Goal: Ask a question

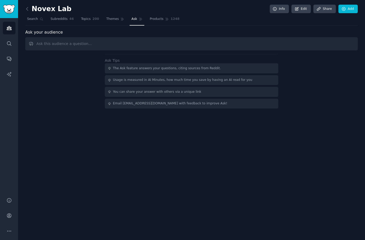
type input "Quand vous pensez à votre concentration/énergie actuelle, qu’est-ce qui vous in…"
click at [69, 47] on input "text" at bounding box center [191, 43] width 333 height 13
paste input "When you think about your current focus/energy, what worries you most about the…"
type input "When you think about your current focus/energy, what worries you most about the…"
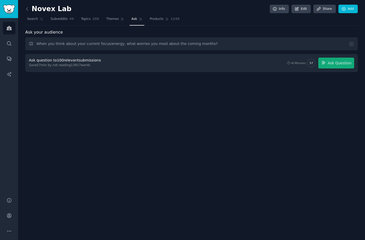
click at [65, 63] on div "Ask question to 100 relevant submissions" at bounding box center [65, 60] width 72 height 5
click at [340, 63] on span "Ask Question" at bounding box center [340, 62] width 24 height 5
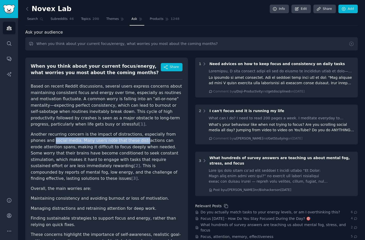
drag, startPoint x: 38, startPoint y: 141, endPoint x: 128, endPoint y: 143, distance: 90.0
click at [128, 143] on p "Another recurring concern is the impact of distractions, especially from phones…" at bounding box center [107, 156] width 152 height 51
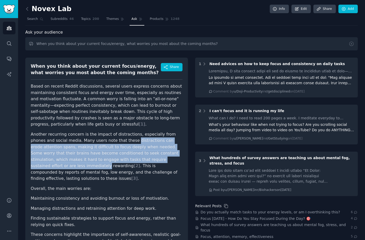
drag, startPoint x: 115, startPoint y: 140, endPoint x: 176, endPoint y: 158, distance: 62.6
click at [176, 158] on p "Another recurring concern is the impact of distractions, especially from phones…" at bounding box center [107, 156] width 152 height 51
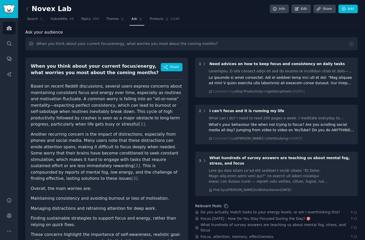
click at [128, 151] on p "Another recurring concern is the impact of distractions, especially from phones…" at bounding box center [107, 156] width 152 height 51
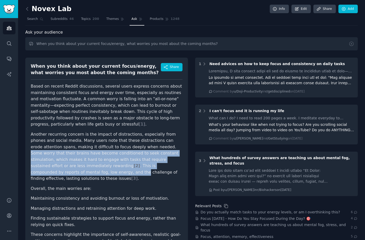
drag, startPoint x: 133, startPoint y: 147, endPoint x: 180, endPoint y: 164, distance: 50.1
click at [180, 164] on p "Another recurring concern is the impact of distractions, especially from phones…" at bounding box center [107, 156] width 152 height 51
click at [120, 155] on p "Another recurring concern is the impact of distractions, especially from phones…" at bounding box center [107, 156] width 152 height 51
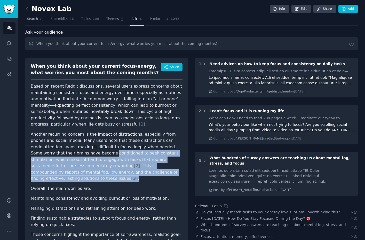
drag, startPoint x: 69, startPoint y: 153, endPoint x: 177, endPoint y: 169, distance: 108.7
click at [177, 169] on p "Another recurring concern is the impact of distractions, especially from phones…" at bounding box center [107, 156] width 152 height 51
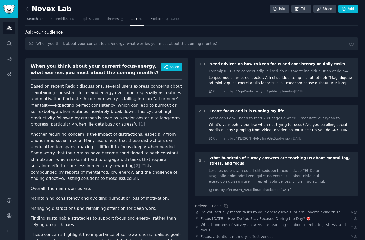
click at [171, 164] on p "Another recurring concern is the impact of distractions, especially from phones…" at bounding box center [107, 156] width 152 height 51
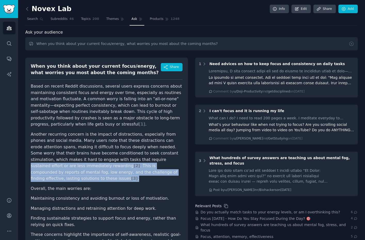
drag, startPoint x: 101, startPoint y: 160, endPoint x: 182, endPoint y: 173, distance: 81.6
click at [182, 173] on p "Another recurring concern is the impact of distractions, especially from phones…" at bounding box center [107, 156] width 152 height 51
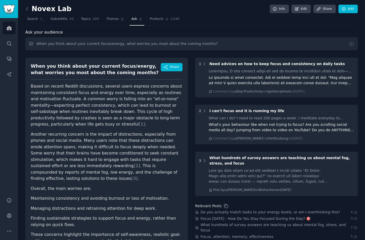
click at [122, 165] on p "Another recurring concern is the impact of distractions, especially from phones…" at bounding box center [107, 156] width 152 height 51
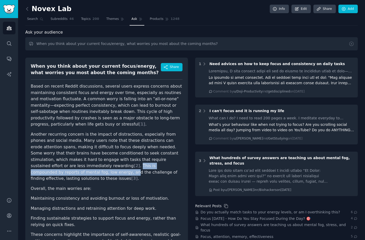
drag, startPoint x: 57, startPoint y: 166, endPoint x: 169, endPoint y: 167, distance: 111.6
click at [169, 167] on p "Another recurring concern is the impact of distractions, especially from phones…" at bounding box center [107, 156] width 152 height 51
drag, startPoint x: 95, startPoint y: 166, endPoint x: 172, endPoint y: 166, distance: 76.5
click at [172, 166] on p "Another recurring concern is the impact of distractions, especially from phones…" at bounding box center [107, 156] width 152 height 51
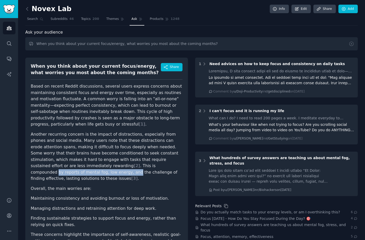
click at [172, 166] on p "Another recurring concern is the impact of distractions, especially from phones…" at bounding box center [107, 156] width 152 height 51
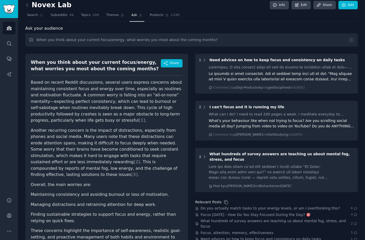
scroll to position [19, 0]
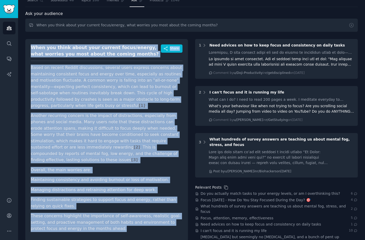
drag, startPoint x: 31, startPoint y: 47, endPoint x: 129, endPoint y: 225, distance: 203.6
click at [129, 225] on div "When you think about your current focus/energy, what worries you most about the…" at bounding box center [106, 140] width 163 height 202
copy div "Lore ips dolor sitam cons adipisc elits/doeius, temp incidid utl etdo magna ali…"
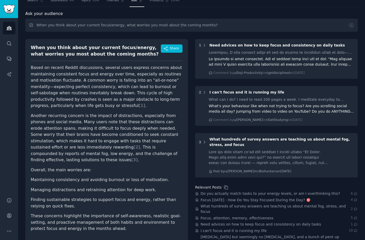
click at [75, 146] on p "Another recurring concern is the impact of distractions, especially from phones…" at bounding box center [107, 138] width 152 height 51
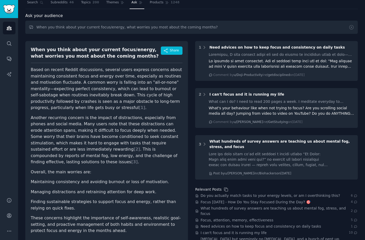
scroll to position [0, 0]
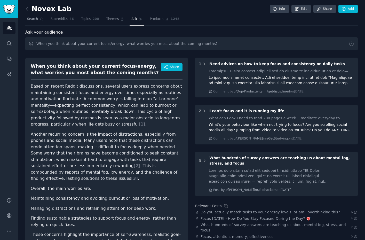
click at [137, 18] on link "Ask" at bounding box center [137, 20] width 15 height 11
click at [103, 49] on input "When you think about your current focus/energy, what worries you most about the…" at bounding box center [191, 43] width 333 height 13
click at [115, 19] on span "Themes" at bounding box center [112, 19] width 13 height 5
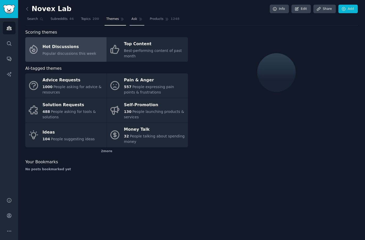
click at [138, 21] on link "Ask" at bounding box center [137, 20] width 15 height 11
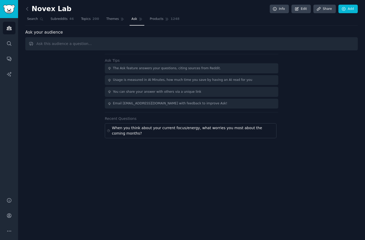
click at [138, 21] on link "Ask" at bounding box center [137, 20] width 15 height 11
click at [104, 44] on input "text" at bounding box center [191, 43] width 333 height 13
